Goal: Find specific page/section: Find specific page/section

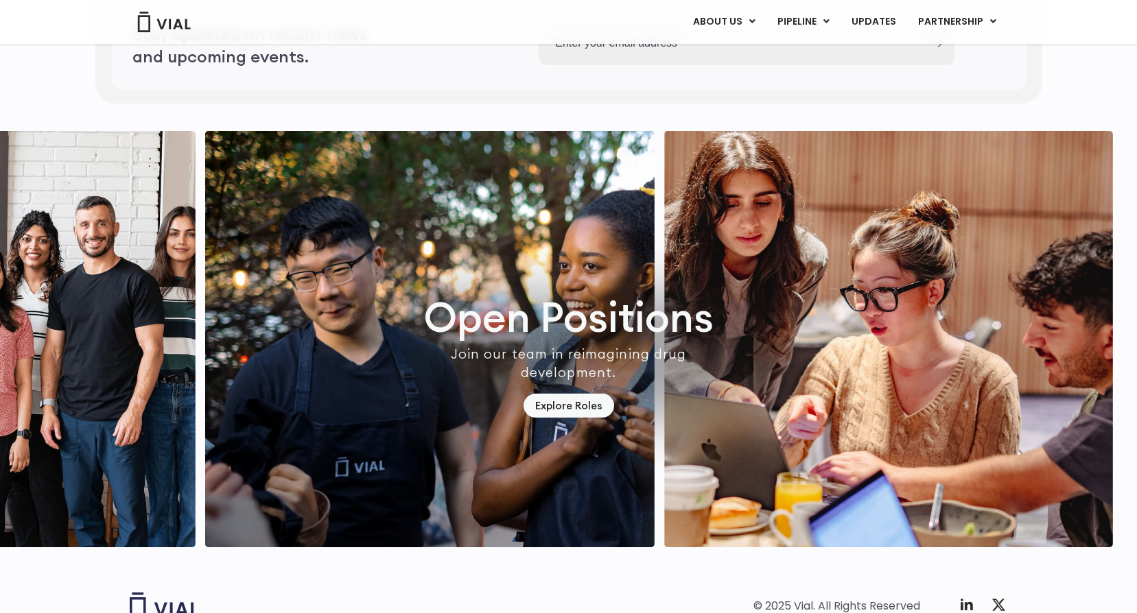
scroll to position [3902, 0]
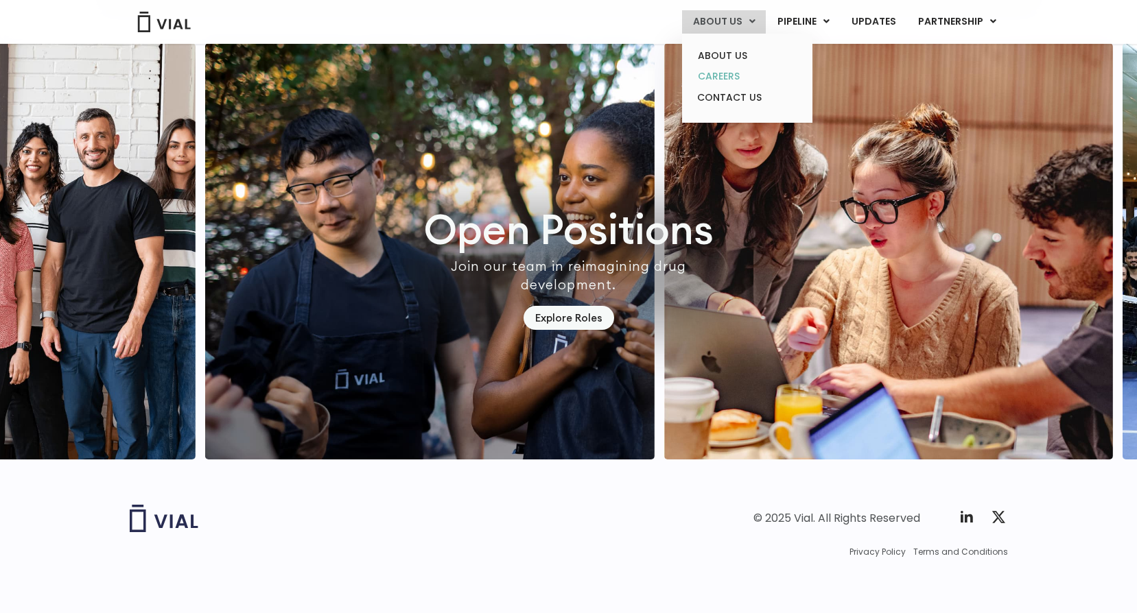
click at [731, 70] on link "CAREERS" at bounding box center [747, 76] width 120 height 21
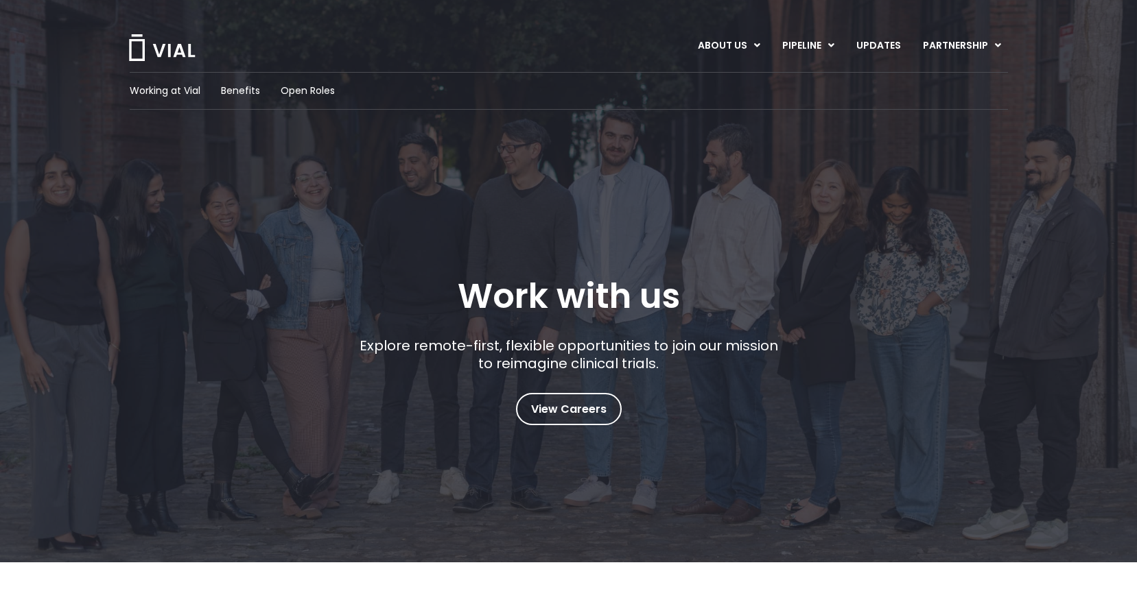
scroll to position [137, 0]
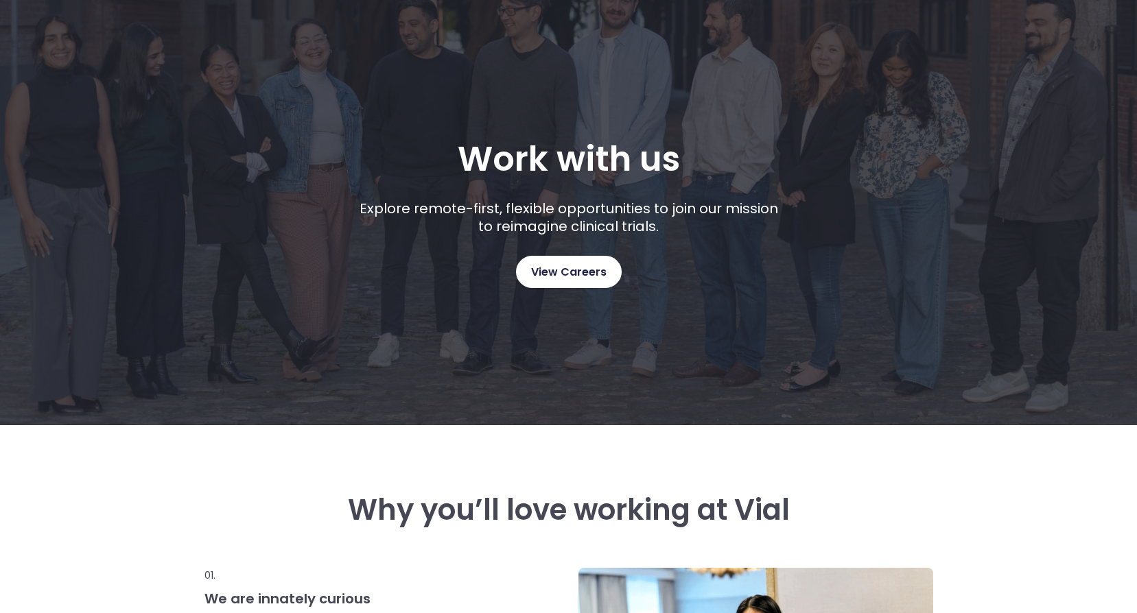
click at [545, 260] on link "View Careers" at bounding box center [569, 272] width 106 height 32
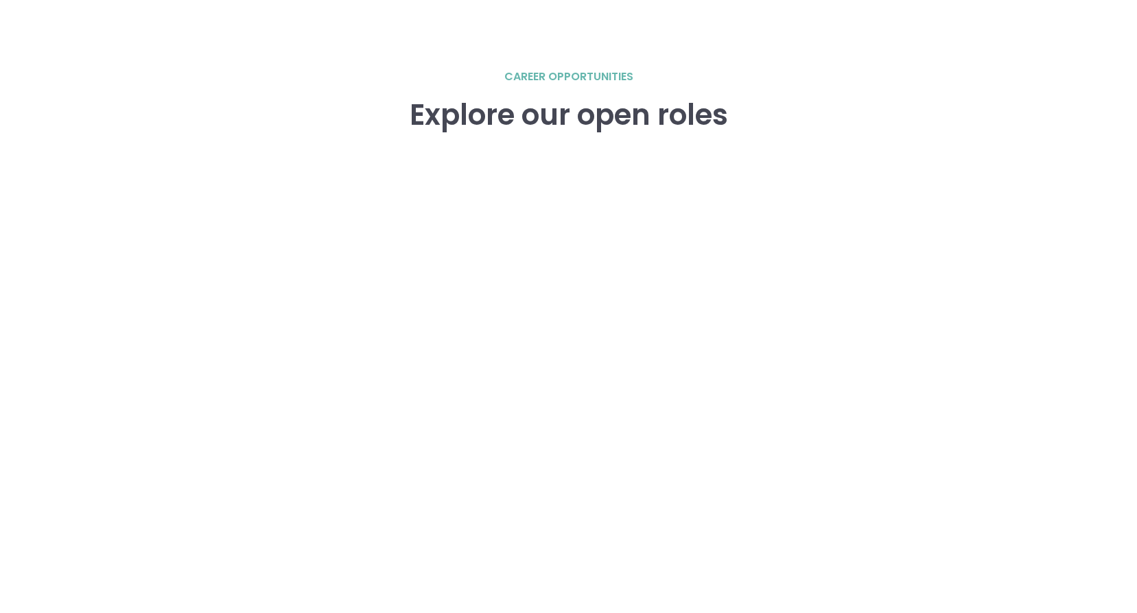
scroll to position [2036, 0]
